Goal: Consume media (video, audio)

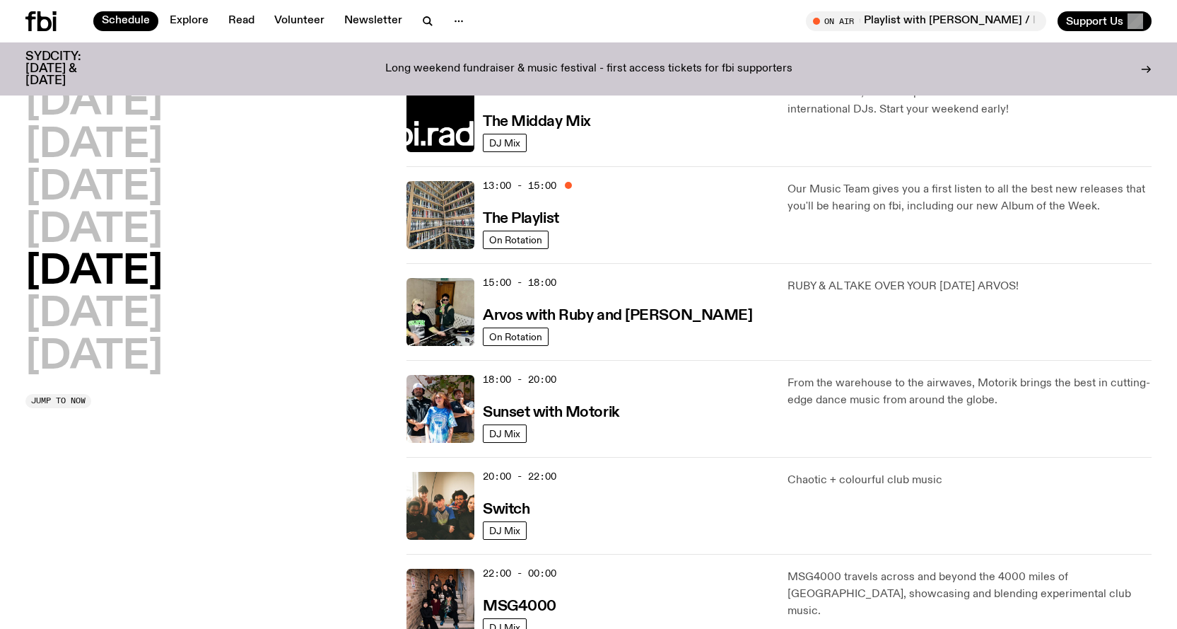
scroll to position [415, 0]
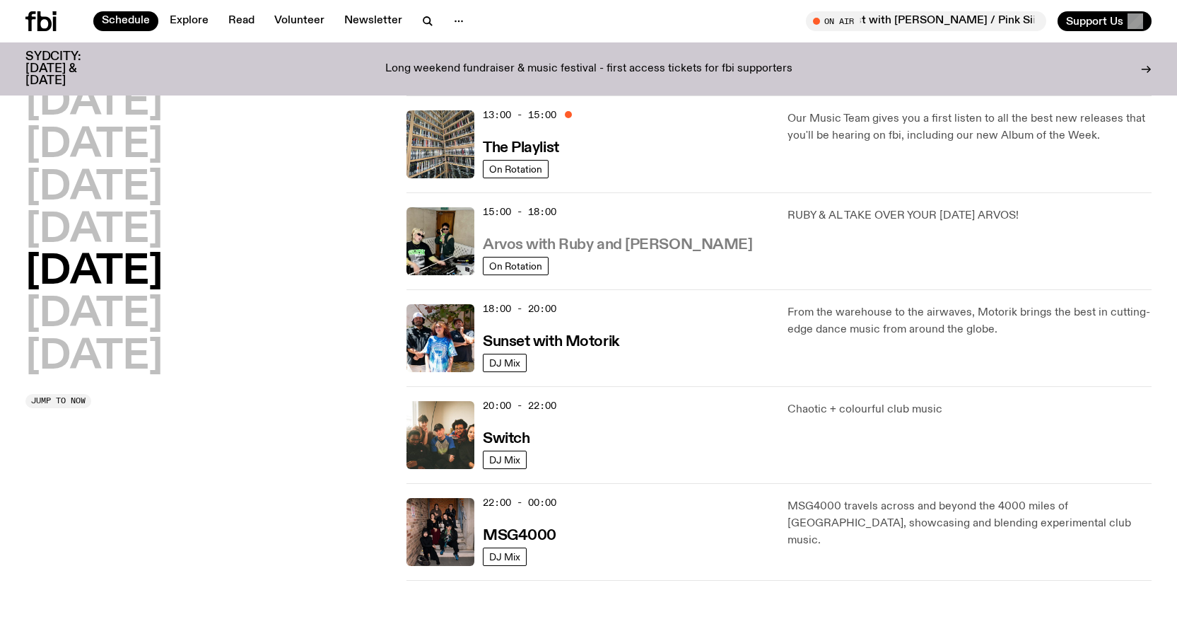
click at [601, 238] on h3 "Arvos with Ruby and [PERSON_NAME]" at bounding box center [617, 245] width 269 height 15
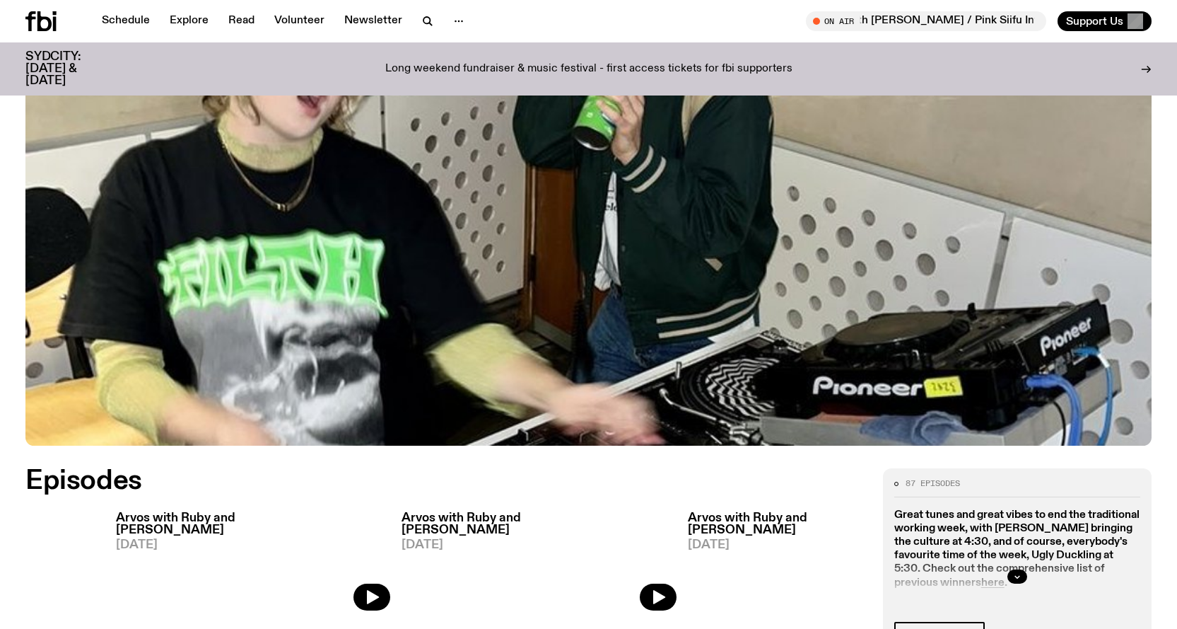
scroll to position [769, 0]
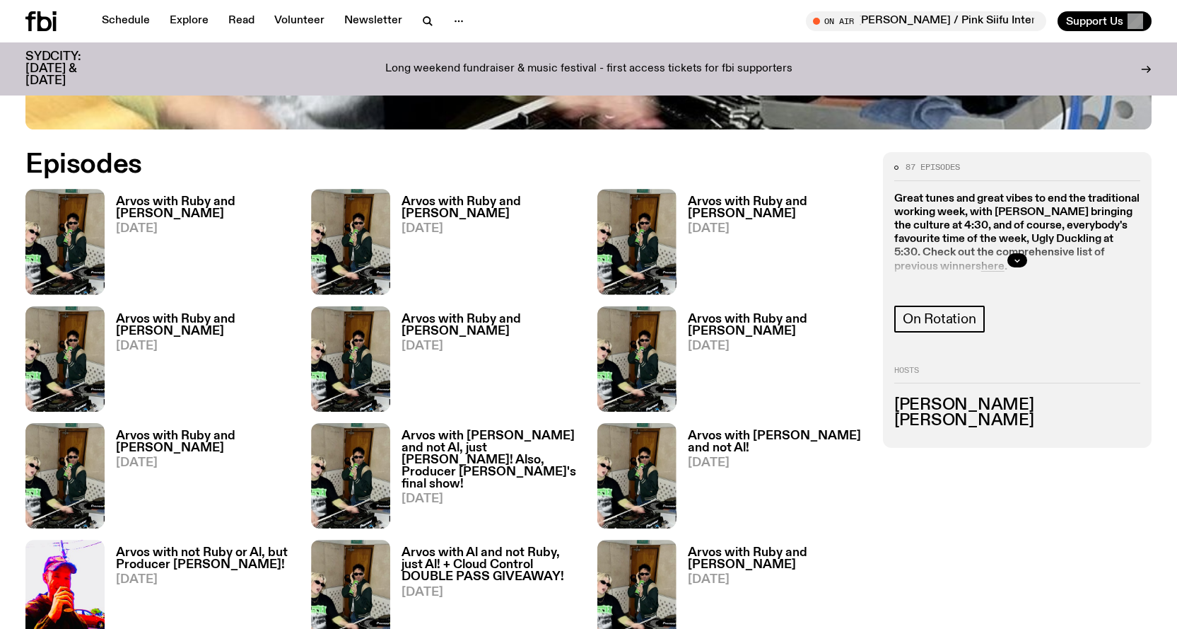
click at [154, 223] on span "[DATE]" at bounding box center [205, 229] width 178 height 12
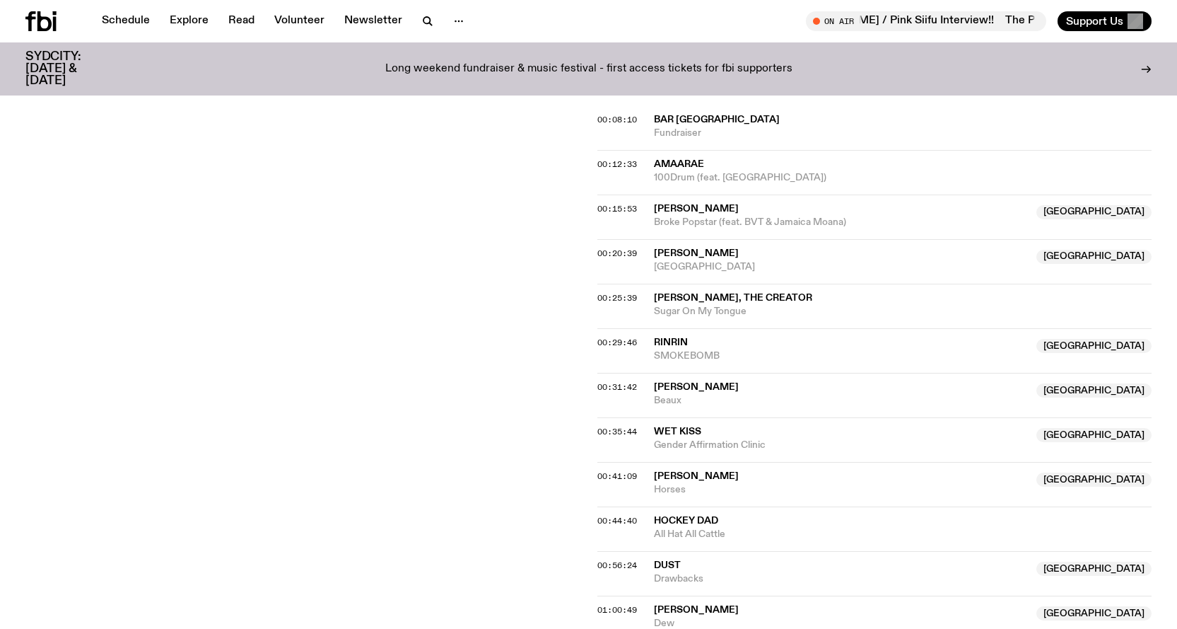
scroll to position [418, 0]
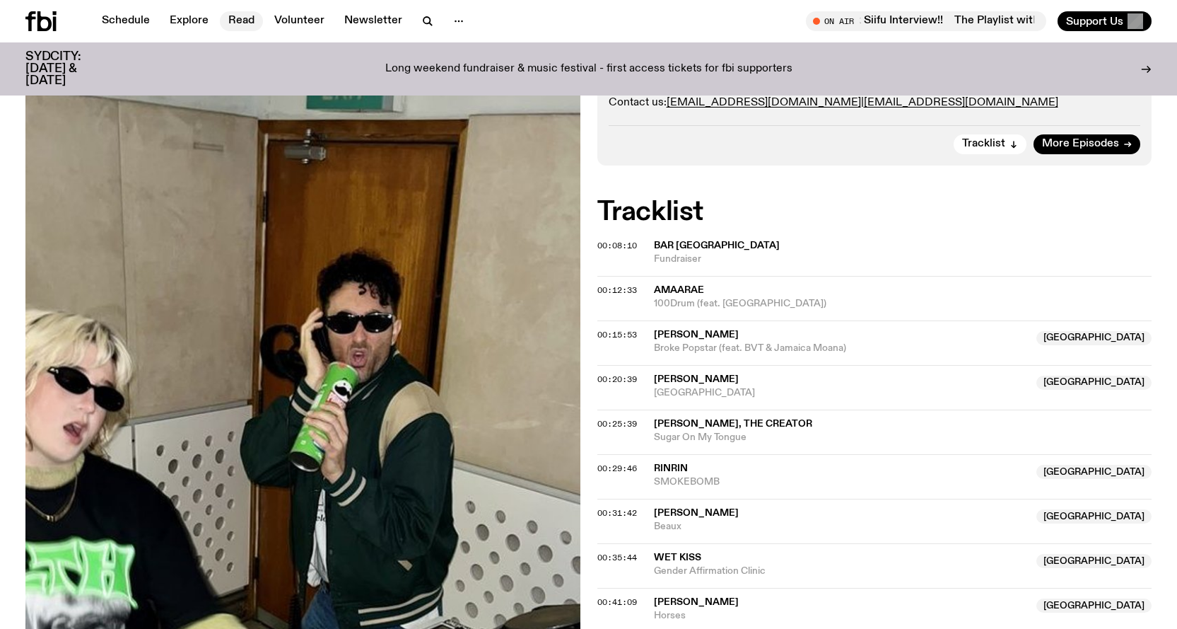
click at [223, 21] on link "Read" at bounding box center [241, 21] width 43 height 20
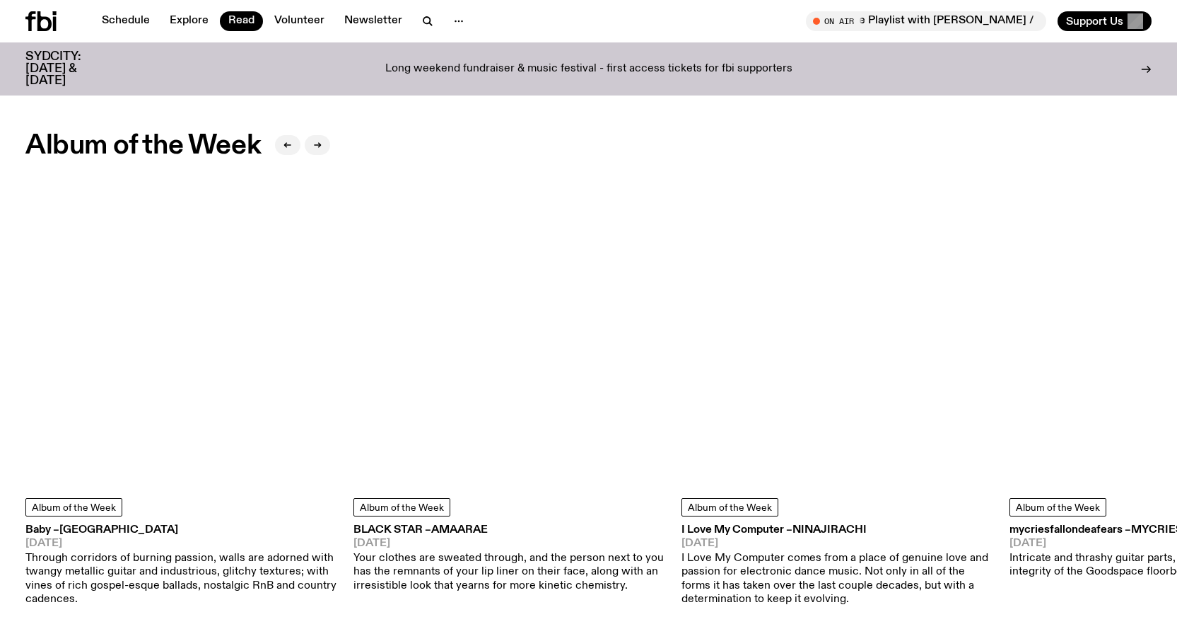
scroll to position [490, 0]
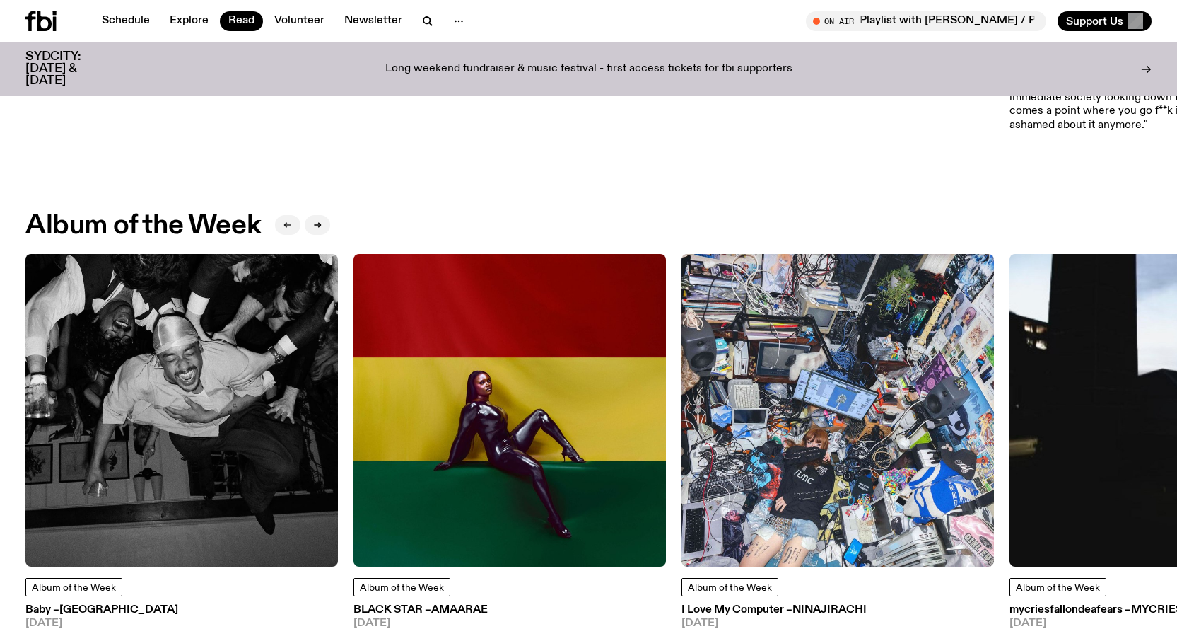
click at [287, 219] on button "button" at bounding box center [287, 225] width 25 height 20
click at [308, 216] on div at bounding box center [302, 225] width 55 height 28
click at [313, 219] on button "button" at bounding box center [317, 225] width 25 height 20
